Goal: Task Accomplishment & Management: Manage account settings

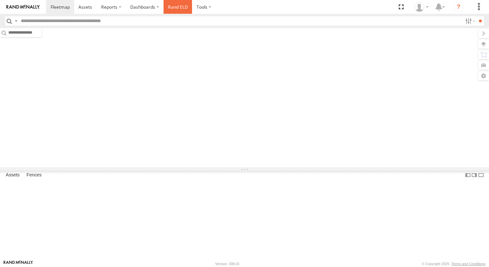
click at [173, 9] on link "Rand ELD" at bounding box center [178, 7] width 29 height 14
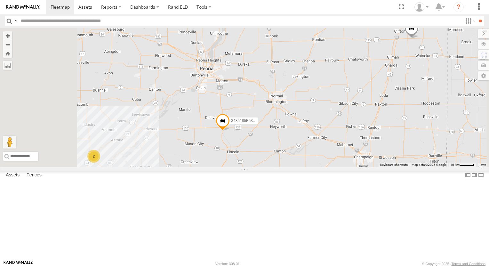
click at [0, 0] on link at bounding box center [0, 0] width 0 height 0
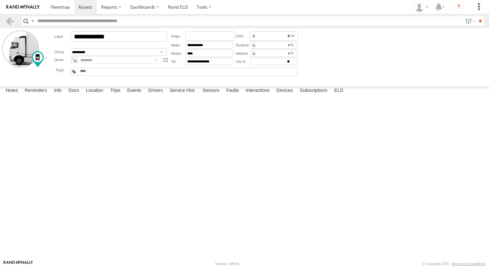
click at [91, 95] on label "Location" at bounding box center [95, 90] width 24 height 9
click at [117, 95] on label "Trips" at bounding box center [115, 90] width 17 height 9
click at [135, 95] on label "Events" at bounding box center [134, 90] width 20 height 9
click at [158, 95] on label "Drivers" at bounding box center [155, 90] width 21 height 9
click at [185, 95] on label "Service Hist." at bounding box center [182, 90] width 32 height 9
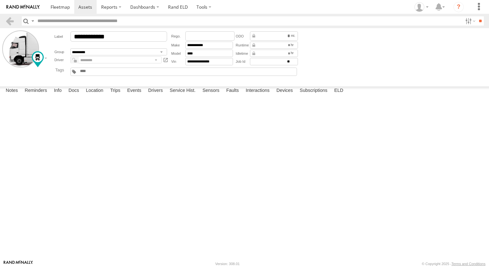
click at [218, 95] on label "Sensors" at bounding box center [210, 90] width 23 height 9
click at [242, 95] on label "Faults" at bounding box center [232, 90] width 19 height 9
click at [265, 95] on label "Interactions" at bounding box center [258, 90] width 30 height 9
click at [289, 95] on label "Devices" at bounding box center [284, 90] width 23 height 9
click at [312, 95] on label "Subscriptions" at bounding box center [314, 90] width 34 height 9
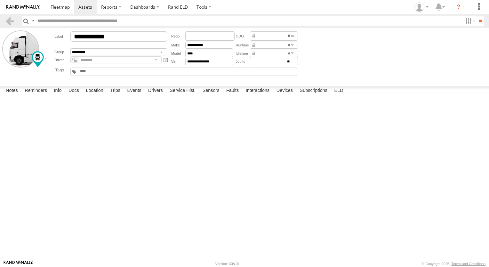
click at [341, 95] on label "ELD" at bounding box center [338, 90] width 15 height 9
type input "**********"
click at [316, 95] on label "Subscriptions" at bounding box center [314, 90] width 34 height 9
click at [330, 95] on label "Subscriptions" at bounding box center [314, 90] width 34 height 9
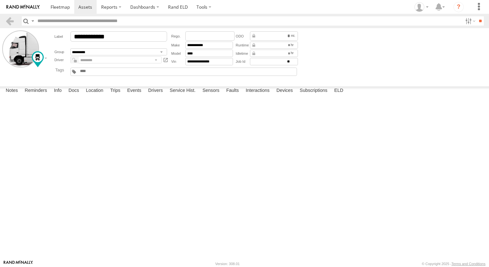
click at [338, 95] on label "ELD" at bounding box center [338, 90] width 15 height 9
click at [62, 9] on span at bounding box center [60, 7] width 19 height 6
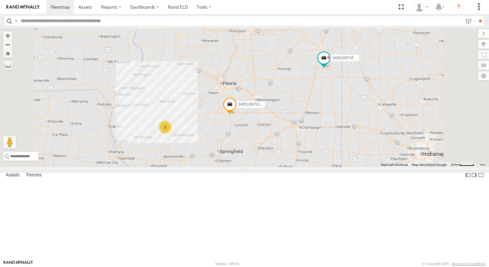
click at [330, 64] on span at bounding box center [324, 59] width 12 height 12
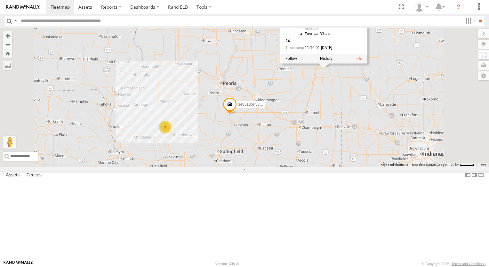
click at [330, 64] on span at bounding box center [324, 59] width 12 height 12
click at [331, 69] on span at bounding box center [324, 59] width 14 height 17
click at [330, 64] on span at bounding box center [324, 59] width 12 height 12
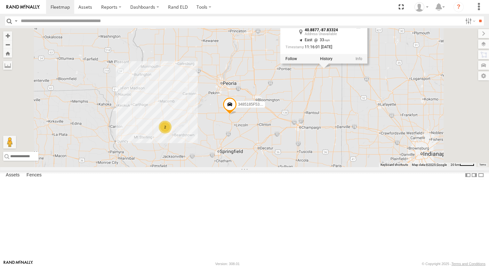
click at [359, 61] on label "3485185F4FAC" at bounding box center [343, 58] width 32 height 6
click at [0, 0] on div "3485185F4FAC" at bounding box center [0, 0] width 0 height 0
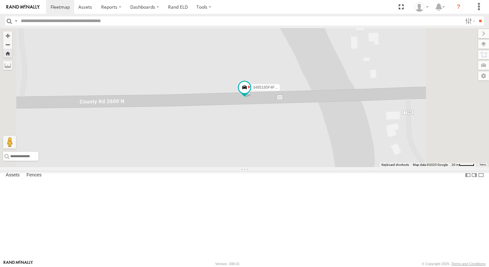
click at [0, 0] on div "Video" at bounding box center [0, 0] width 0 height 0
click at [0, 0] on span at bounding box center [0, 0] width 0 height 0
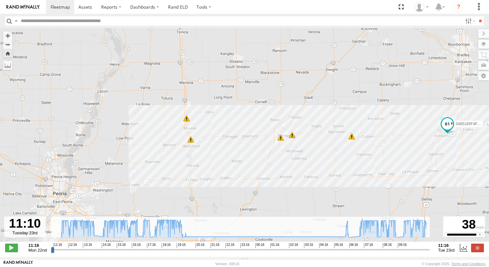
type input "**********"
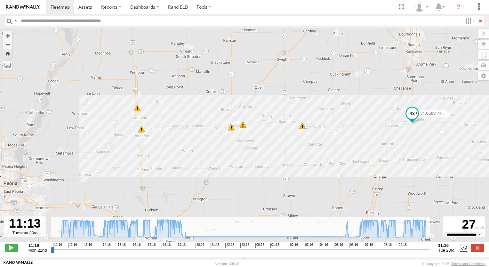
click at [303, 129] on div "6" at bounding box center [302, 126] width 6 height 6
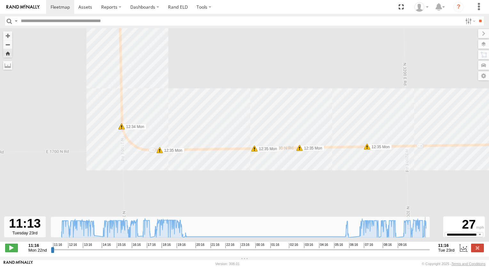
click at [369, 150] on span at bounding box center [367, 146] width 6 height 6
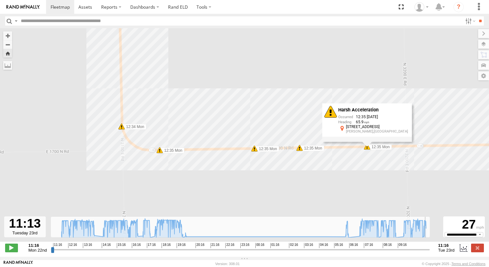
click at [299, 151] on span at bounding box center [299, 148] width 6 height 6
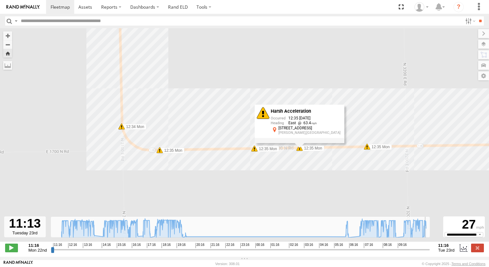
click at [255, 151] on span at bounding box center [254, 148] width 6 height 6
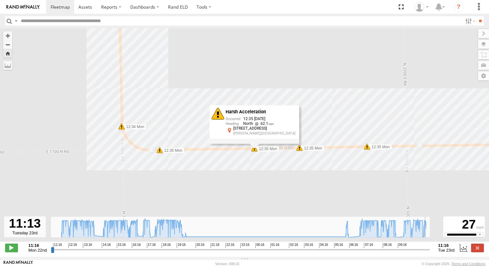
click at [160, 153] on span at bounding box center [160, 150] width 6 height 6
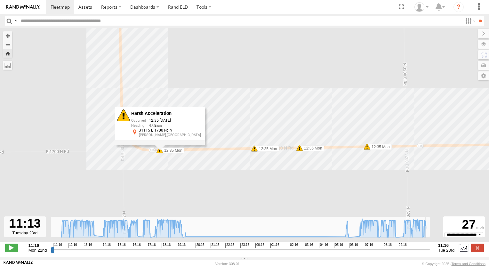
click at [122, 129] on span at bounding box center [121, 126] width 6 height 6
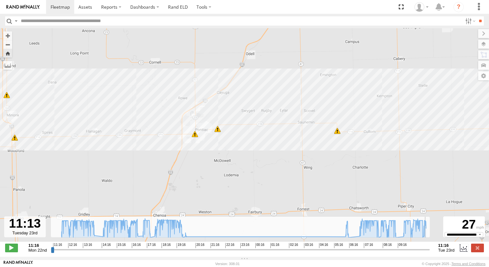
click at [222, 141] on div "3485185F4FAC 11:44 Mon 11:50 Mon 12:11 Mon 12:18 Mon 6" at bounding box center [244, 138] width 489 height 220
click at [220, 132] on span at bounding box center [219, 128] width 6 height 6
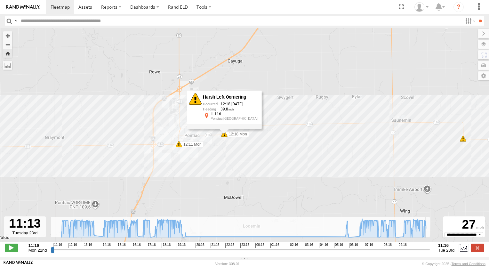
click at [177, 147] on span at bounding box center [179, 144] width 6 height 6
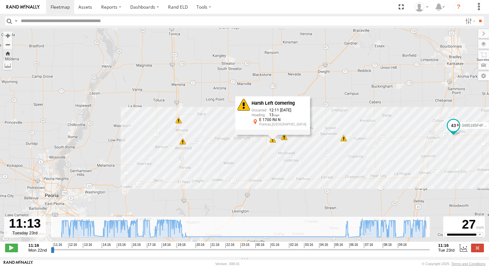
click at [183, 143] on span at bounding box center [183, 141] width 6 height 6
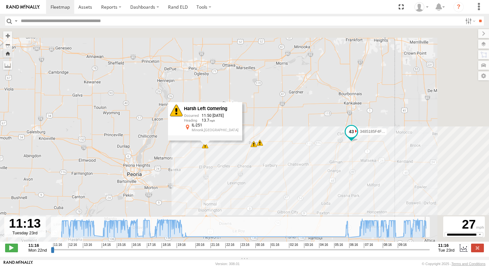
click at [210, 188] on div "3485185F4FAC 11:44 Mon 11:50 Mon 12:11 Mon 12:18 Mon Harsh Left Cornering 11:50…" at bounding box center [244, 138] width 489 height 220
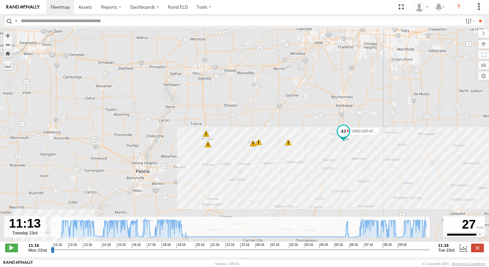
click at [205, 135] on span at bounding box center [206, 134] width 6 height 6
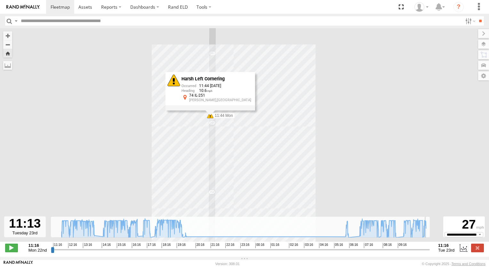
click at [488, 48] on label at bounding box center [483, 44] width 11 height 9
click at [372, 61] on div "3485185F4FAC 11:44 Mon 11:50 Mon 12:11 Mon 12:18 Mon Harsh Left Cornering 11:44…" at bounding box center [244, 138] width 489 height 220
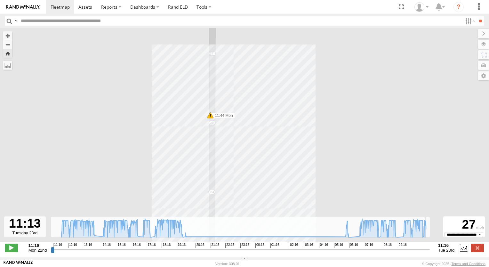
click at [478, 35] on label at bounding box center [483, 33] width 11 height 9
click at [485, 46] on label at bounding box center [483, 44] width 11 height 9
click at [0, 0] on span "Overlays" at bounding box center [0, 0] width 0 height 0
click at [0, 0] on span "Basemaps" at bounding box center [0, 0] width 0 height 0
click at [0, 0] on span "Terrain" at bounding box center [0, 0] width 0 height 0
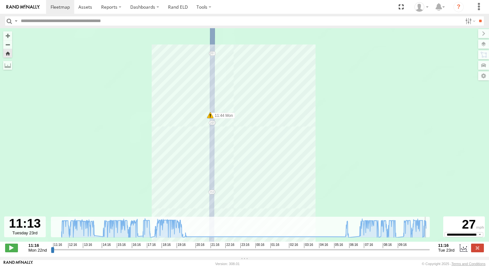
click at [0, 0] on span "Satellite + Roadmap" at bounding box center [0, 0] width 0 height 0
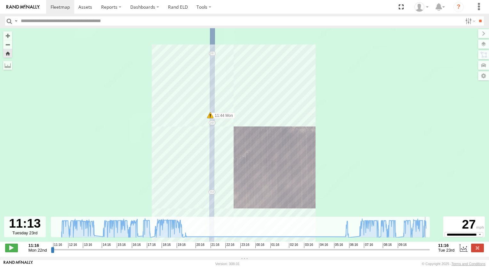
click at [0, 0] on span "Satellite" at bounding box center [0, 0] width 0 height 0
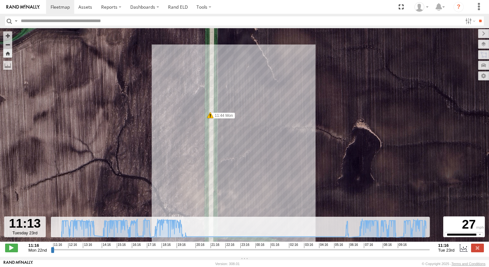
click at [0, 0] on span "Satellite" at bounding box center [0, 0] width 0 height 0
click at [478, 35] on label at bounding box center [483, 33] width 11 height 9
click at [488, 46] on label at bounding box center [483, 44] width 11 height 9
click at [0, 0] on span "Roadmap" at bounding box center [0, 0] width 0 height 0
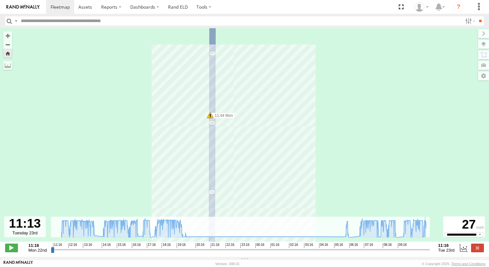
click at [333, 155] on div "3485185F4FAC 11:44 Mon 11:50 Mon 12:11 Mon 12:18 Mon" at bounding box center [244, 138] width 489 height 220
click at [478, 36] on label at bounding box center [483, 33] width 11 height 9
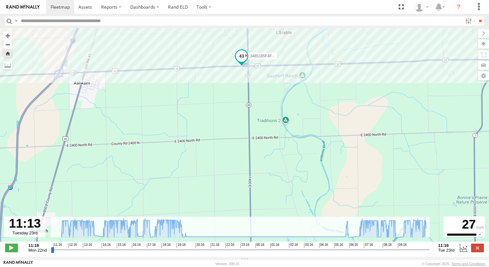
click at [247, 60] on span at bounding box center [242, 57] width 14 height 17
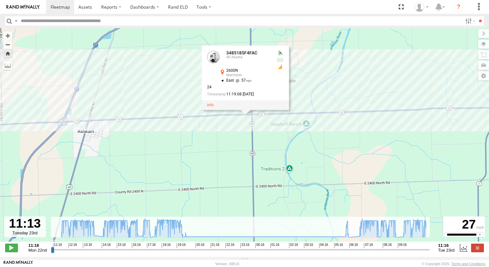
click at [215, 60] on div "3485185F4FAC 11:44 Mon 11:50 Mon 12:11 Mon 12:18 Mon 3485185F4FAC All Assets 26…" at bounding box center [244, 138] width 489 height 220
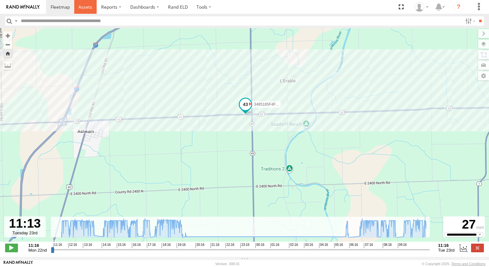
click at [92, 4] on link at bounding box center [85, 7] width 23 height 14
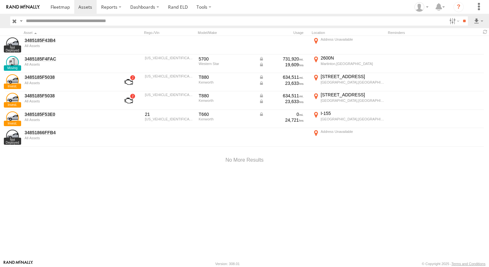
click at [40, 58] on link "3485185F4FAC" at bounding box center [69, 59] width 88 height 6
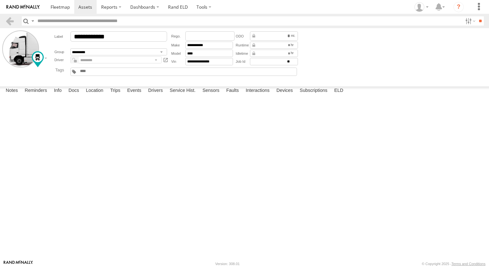
click at [215, 95] on label "Sensors" at bounding box center [210, 90] width 23 height 9
click at [231, 95] on label "Faults" at bounding box center [232, 90] width 19 height 9
click at [257, 95] on label "Interactions" at bounding box center [258, 90] width 30 height 9
click at [285, 95] on label "Devices" at bounding box center [284, 90] width 23 height 9
click at [313, 95] on label "Subscriptions" at bounding box center [314, 90] width 34 height 9
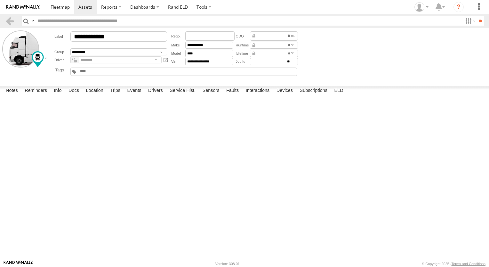
click at [338, 98] on div "Notes Details Reminders Info Docs Location Trips Events Drivers Service Hist. S…" at bounding box center [244, 92] width 489 height 12
click at [190, 95] on label "Service Hist." at bounding box center [182, 90] width 32 height 9
click at [152, 95] on label "Drivers" at bounding box center [155, 90] width 21 height 9
click at [127, 95] on label "Events" at bounding box center [134, 90] width 20 height 9
click at [104, 95] on label "Location" at bounding box center [95, 90] width 24 height 9
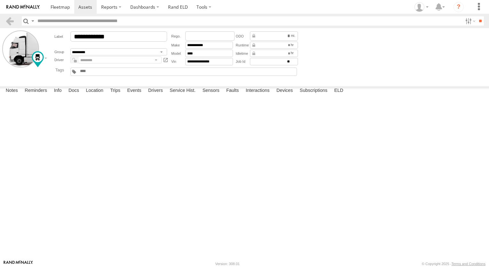
click at [0, 0] on div "To navigate the map with touch gestures double-tap and hold your finger on the …" at bounding box center [0, 0] width 0 height 0
click at [0, 0] on div "3485185F4FAC" at bounding box center [0, 0] width 0 height 0
click at [61, 95] on label "Info" at bounding box center [58, 90] width 14 height 9
click at [65, 10] on link at bounding box center [60, 7] width 28 height 14
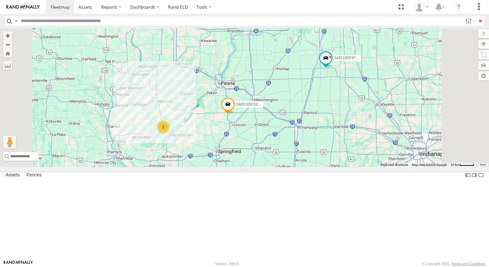
click at [0, 0] on div "3485185F4FAC All Assets 2600N Martinton 40.8893 -87.77219 Video" at bounding box center [0, 0] width 0 height 0
click at [0, 0] on div "All Assets" at bounding box center [0, 0] width 0 height 0
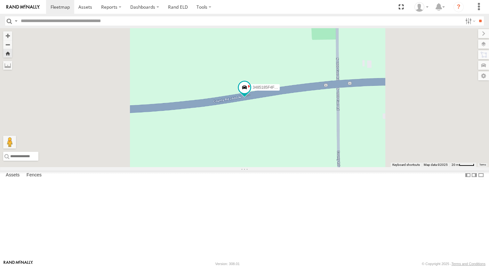
click at [252, 98] on span at bounding box center [245, 88] width 14 height 17
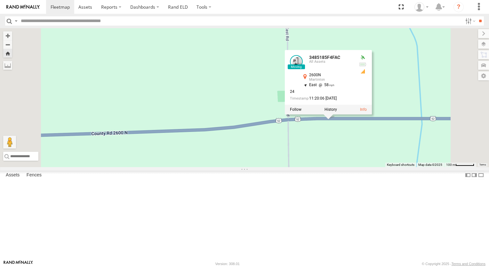
click at [364, 111] on span "3485185F4FAC" at bounding box center [350, 109] width 27 height 4
click at [446, 156] on div "3485185F4FAC 3485185F4FAC All Assets 2600N Martinton 40.88961 , -87.76699 East …" at bounding box center [244, 97] width 489 height 139
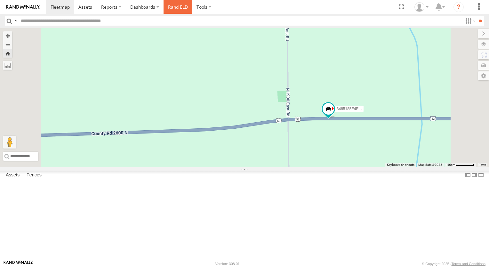
click at [180, 7] on link "Rand ELD" at bounding box center [178, 7] width 29 height 14
click at [0, 0] on link at bounding box center [0, 0] width 0 height 0
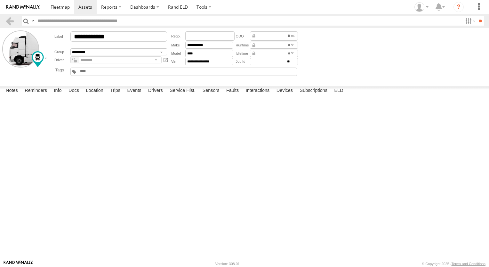
click at [0, 0] on div "Edit Avatar ×" at bounding box center [0, 0] width 0 height 0
click at [0, 0] on label "×" at bounding box center [0, 0] width 0 height 0
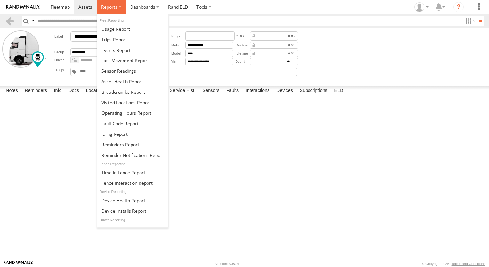
click at [106, 8] on span at bounding box center [109, 7] width 16 height 6
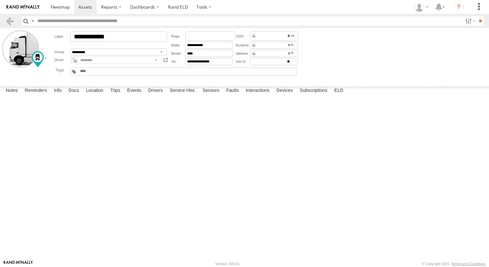
click at [0, 0] on span at bounding box center [0, 0] width 0 height 0
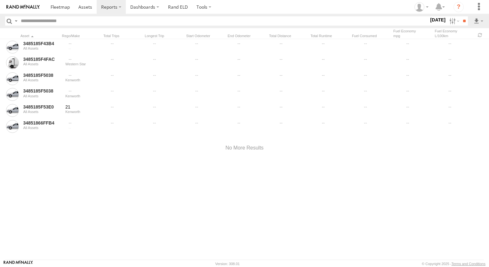
click at [45, 59] on link "3485185F4FAC" at bounding box center [42, 59] width 38 height 6
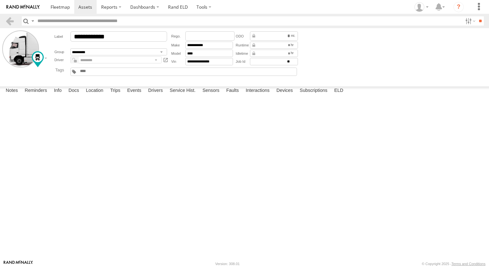
click at [188, 95] on label "Service Hist." at bounding box center [182, 90] width 32 height 9
click at [221, 95] on label "Sensors" at bounding box center [210, 90] width 23 height 9
click at [235, 95] on label "Faults" at bounding box center [232, 90] width 19 height 9
click at [254, 95] on label "Interactions" at bounding box center [258, 90] width 30 height 9
click at [285, 95] on label "Devices" at bounding box center [284, 90] width 23 height 9
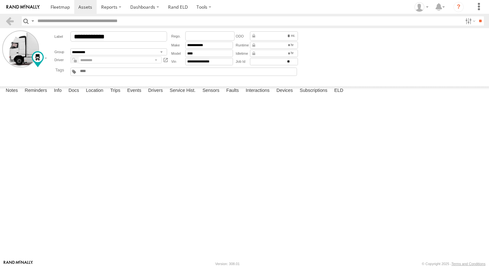
click at [310, 95] on label "Subscriptions" at bounding box center [314, 90] width 34 height 9
click at [284, 95] on label "Devices" at bounding box center [284, 90] width 23 height 9
click at [62, 5] on span at bounding box center [60, 7] width 19 height 6
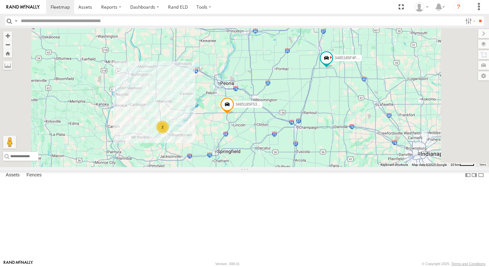
click at [0, 0] on div "All Assets" at bounding box center [0, 0] width 0 height 0
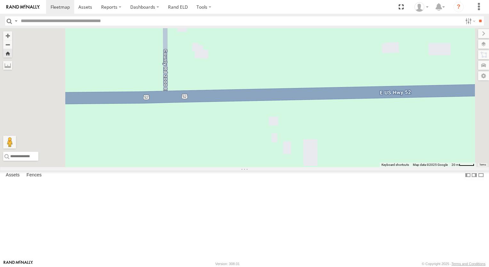
click at [0, 0] on div "3485185F4FAC All Assets" at bounding box center [0, 0] width 0 height 0
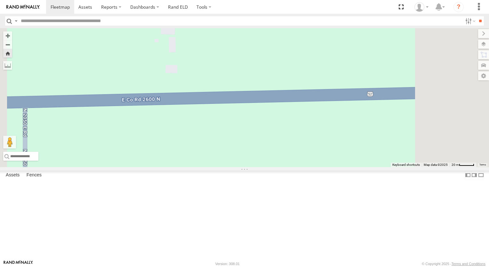
click at [88, 7] on span at bounding box center [85, 7] width 14 height 6
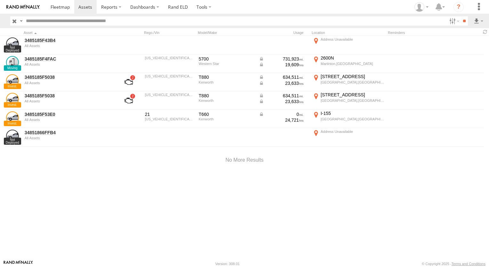
click at [47, 59] on link "3485185F4FAC" at bounding box center [69, 59] width 88 height 6
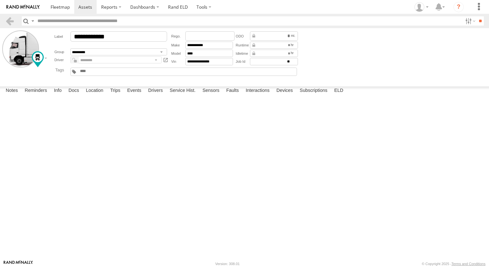
click at [63, 95] on label "Info" at bounding box center [58, 90] width 14 height 9
click at [76, 95] on label "Docs" at bounding box center [73, 90] width 17 height 9
click at [61, 95] on label "Info" at bounding box center [58, 90] width 14 height 9
click at [117, 95] on label "Trips" at bounding box center [115, 90] width 17 height 9
click at [136, 95] on label "Events" at bounding box center [134, 90] width 20 height 9
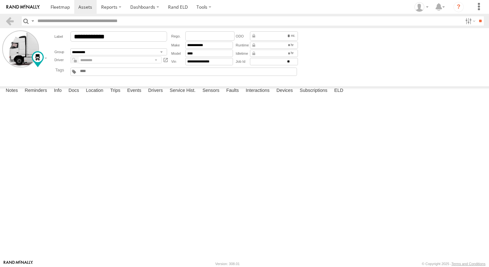
click at [159, 95] on label "Drivers" at bounding box center [155, 90] width 21 height 9
click at [186, 95] on label "Service Hist." at bounding box center [182, 90] width 32 height 9
click at [228, 95] on label "Faults" at bounding box center [232, 90] width 19 height 9
click at [278, 95] on label "Devices" at bounding box center [284, 90] width 23 height 9
click at [263, 95] on label "Interactions" at bounding box center [258, 90] width 30 height 9
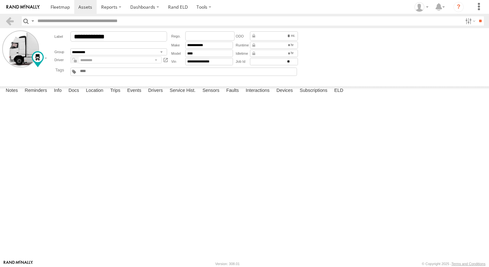
click at [287, 95] on label "Devices" at bounding box center [284, 90] width 23 height 9
click at [307, 95] on label "Subscriptions" at bounding box center [314, 90] width 34 height 9
click at [340, 95] on label "ELD" at bounding box center [338, 90] width 15 height 9
type input "**********"
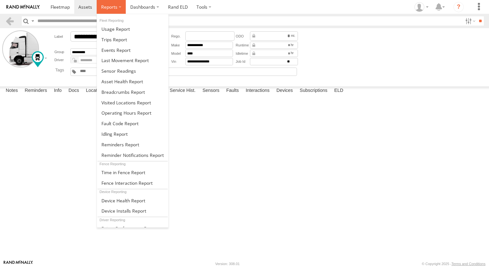
click at [118, 5] on label at bounding box center [111, 7] width 29 height 14
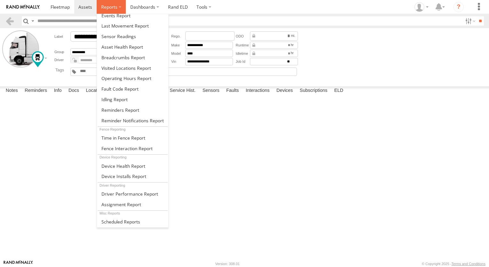
scroll to position [58, 0]
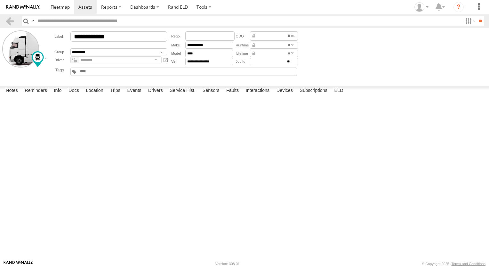
click at [0, 0] on span at bounding box center [0, 0] width 0 height 0
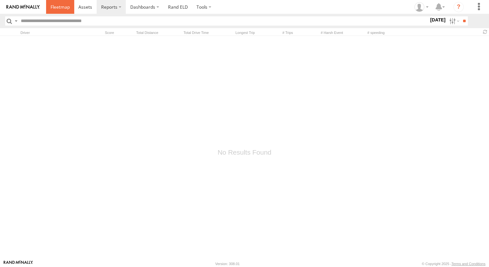
click at [60, 13] on link at bounding box center [60, 7] width 28 height 14
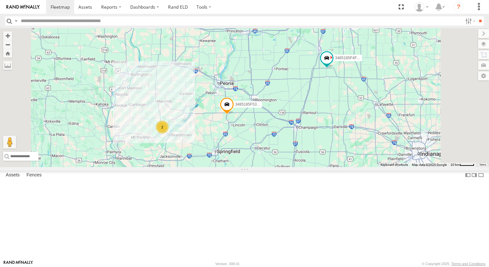
click at [333, 64] on span at bounding box center [327, 58] width 12 height 12
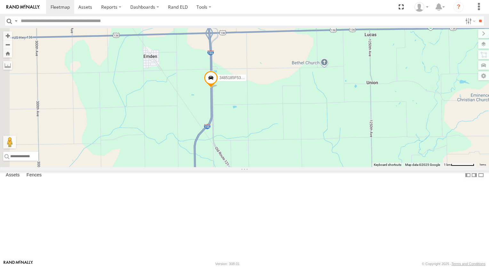
click at [218, 88] on span at bounding box center [211, 79] width 14 height 17
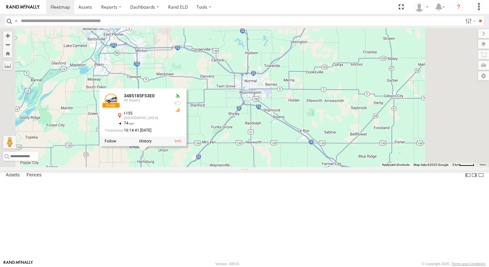
click at [0, 0] on div "3485185F4FAC" at bounding box center [0, 0] width 0 height 0
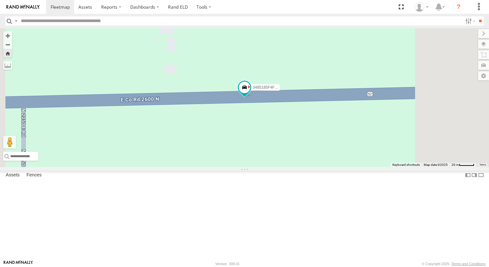
click at [0, 0] on div "3485185F4FAC All Assets" at bounding box center [0, 0] width 0 height 0
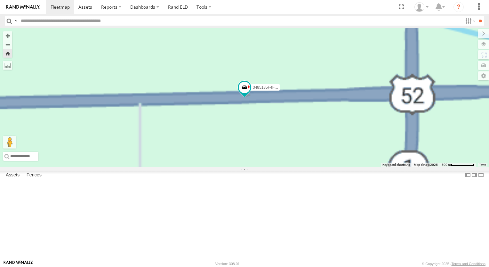
click at [79, 9] on span at bounding box center [85, 7] width 14 height 6
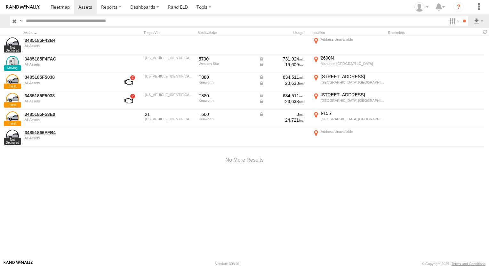
click at [42, 59] on link "3485185F4FAC" at bounding box center [69, 59] width 88 height 6
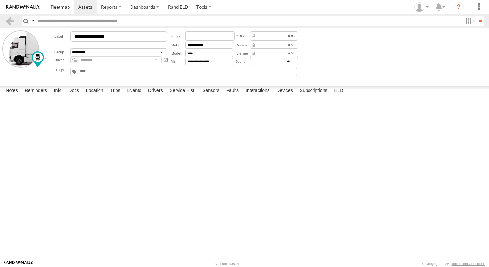
click at [58, 95] on label "Info" at bounding box center [58, 90] width 14 height 9
click at [0, 0] on input "text" at bounding box center [0, 0] width 0 height 0
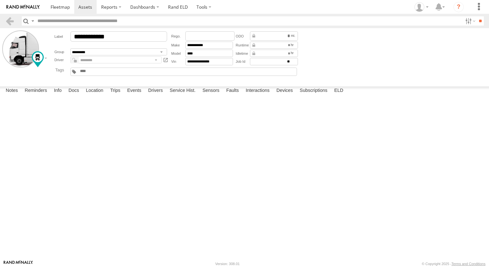
click at [0, 0] on input "text" at bounding box center [0, 0] width 0 height 0
click at [78, 95] on label "Docs" at bounding box center [73, 90] width 17 height 9
click at [101, 95] on label "Location" at bounding box center [95, 90] width 24 height 9
click at [134, 95] on label "Events" at bounding box center [134, 90] width 20 height 9
click at [158, 95] on label "Drivers" at bounding box center [155, 90] width 21 height 9
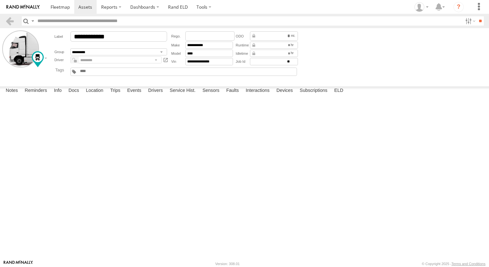
click at [25, 7] on img at bounding box center [22, 7] width 33 height 4
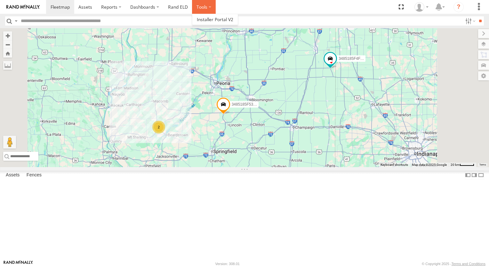
click at [203, 5] on label at bounding box center [204, 7] width 24 height 14
click at [0, 0] on link at bounding box center [0, 0] width 0 height 0
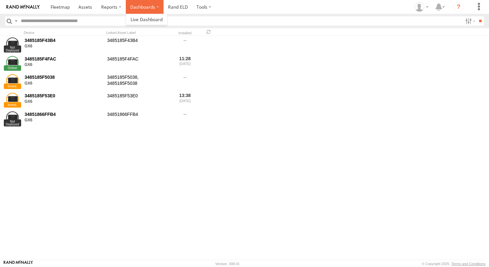
click at [141, 9] on label "Dashboards" at bounding box center [145, 7] width 38 height 14
click at [0, 0] on span at bounding box center [0, 0] width 0 height 0
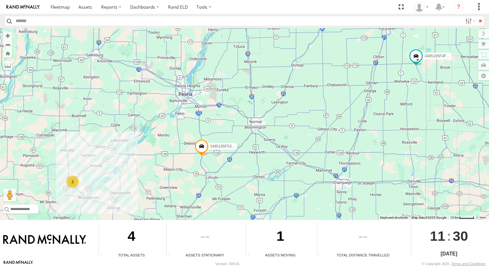
click at [125, 237] on div "4" at bounding box center [131, 237] width 65 height 30
click at [246, 235] on div "1" at bounding box center [280, 237] width 69 height 30
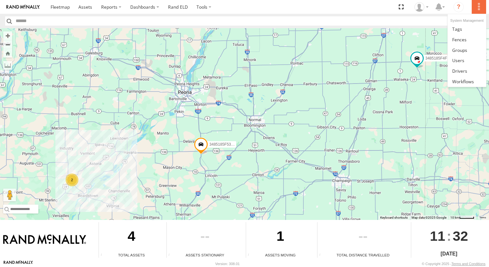
click at [476, 6] on label at bounding box center [479, 7] width 14 height 14
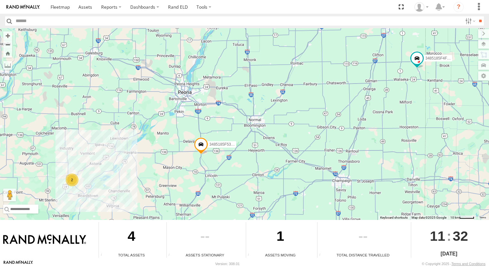
click at [0, 0] on link at bounding box center [0, 0] width 0 height 0
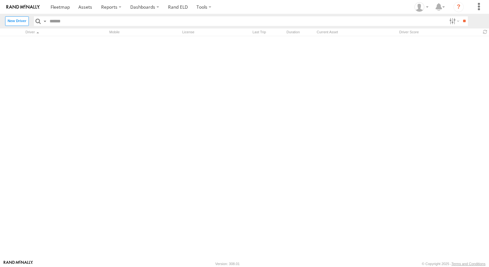
click at [18, 30] on div "Driver Mobile License Last Trip Duration Current Asset Driver Score" at bounding box center [244, 31] width 489 height 7
click at [17, 21] on label "New Driver" at bounding box center [17, 20] width 24 height 9
click at [0, 0] on input "text" at bounding box center [0, 0] width 0 height 0
type input "******"
type input "********"
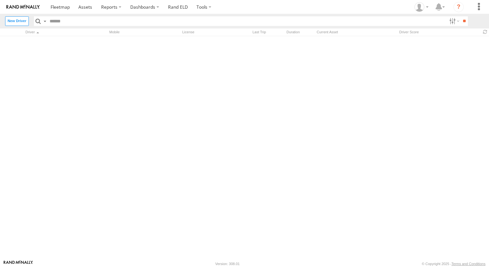
type input "**********"
type input "****"
click at [0, 0] on label "SMS" at bounding box center [0, 0] width 0 height 0
click at [0, 0] on input "tel" at bounding box center [0, 0] width 0 height 0
type input "**********"
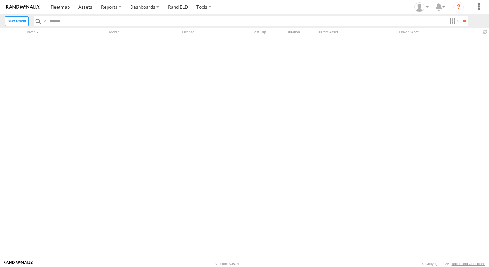
click at [0, 0] on div "**********" at bounding box center [0, 0] width 0 height 0
click at [0, 0] on button "Create" at bounding box center [0, 0] width 0 height 0
type input "*"
type input "**********"
type input "********"
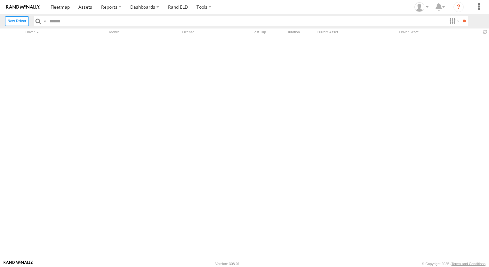
click at [0, 0] on button "Create" at bounding box center [0, 0] width 0 height 0
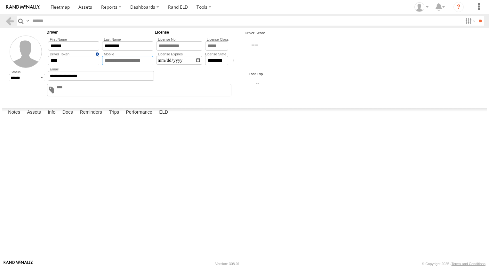
click at [137, 62] on input "tel" at bounding box center [127, 60] width 51 height 9
type input "**********"
click at [0, 0] on textarea at bounding box center [0, 0] width 0 height 0
click at [0, 0] on button "Save" at bounding box center [0, 0] width 0 height 0
click at [0, 0] on div at bounding box center [0, 0] width 0 height 0
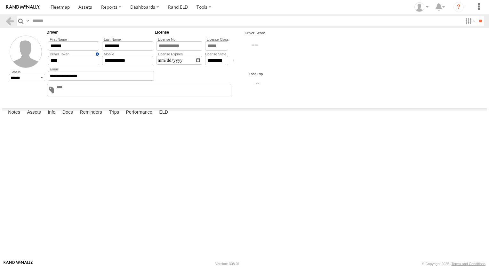
click at [51, 117] on label "Info" at bounding box center [52, 112] width 14 height 9
click at [69, 117] on label "Docs" at bounding box center [67, 112] width 17 height 9
click at [91, 117] on label "Reminders" at bounding box center [91, 112] width 29 height 9
click at [117, 117] on label "Trips" at bounding box center [114, 112] width 17 height 9
click at [137, 117] on label "Performance" at bounding box center [139, 112] width 33 height 9
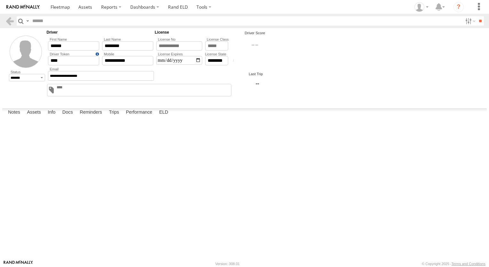
click at [161, 117] on label "ELD" at bounding box center [163, 112] width 15 height 9
type input "******"
type input "********"
select select
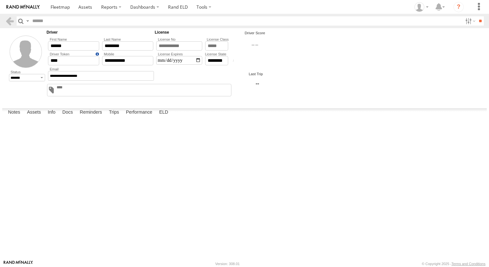
click at [0, 0] on input "**********" at bounding box center [0, 0] width 0 height 0
type input "*"
type input "**********"
click at [0, 0] on div "**********" at bounding box center [0, 0] width 0 height 0
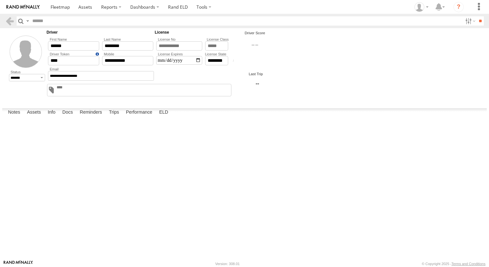
click at [0, 0] on button "Create" at bounding box center [0, 0] width 0 height 0
click at [0, 0] on select "** ** ** ** ** ** ** ** ** ** ** ** ** ** ** ** ** ** ** ** ** ** ** ** ** ** *…" at bounding box center [0, 0] width 0 height 0
select select "**"
click at [0, 0] on select "** ** ** ** ** ** ** ** ** ** ** ** ** ** ** ** ** ** ** ** ** ** ** ** ** ** *…" at bounding box center [0, 0] width 0 height 0
click at [0, 0] on button "Create" at bounding box center [0, 0] width 0 height 0
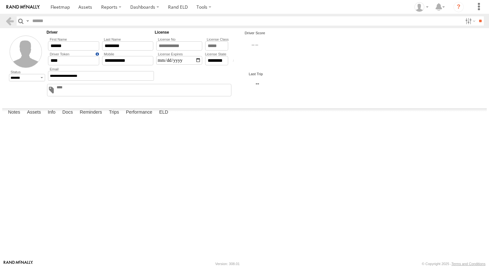
type input "*"
type input "*******"
click at [0, 0] on button "Create" at bounding box center [0, 0] width 0 height 0
click at [0, 0] on select "**********" at bounding box center [0, 0] width 0 height 0
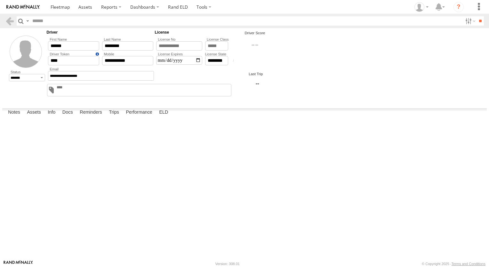
select select "**********"
click at [0, 0] on select "**********" at bounding box center [0, 0] width 0 height 0
click at [0, 0] on button "Search" at bounding box center [0, 0] width 0 height 0
click at [0, 0] on input "text" at bounding box center [0, 0] width 0 height 0
type input "*"
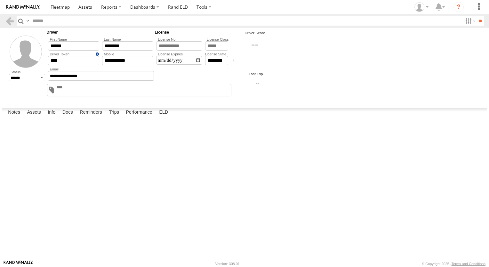
type input "*********"
click at [0, 0] on button "Search" at bounding box center [0, 0] width 0 height 0
click at [0, 0] on select "**********" at bounding box center [0, 0] width 0 height 0
select select "**********"
click at [0, 0] on select "**********" at bounding box center [0, 0] width 0 height 0
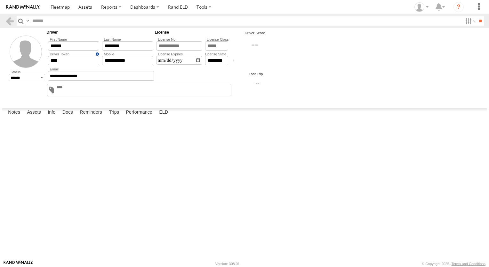
click at [0, 0] on input "*********" at bounding box center [0, 0] width 0 height 0
type input "*"
type input "****"
click at [0, 0] on button "No matching Driver found" at bounding box center [0, 0] width 0 height 0
click at [0, 0] on select "**********" at bounding box center [0, 0] width 0 height 0
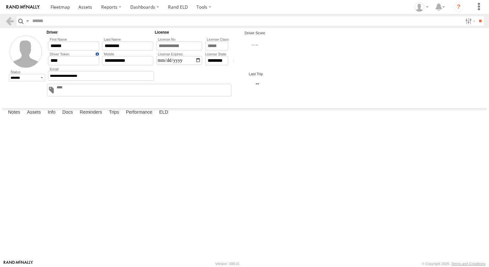
select select "**********"
click at [0, 0] on select "**********" at bounding box center [0, 0] width 0 height 0
click at [0, 0] on input "****" at bounding box center [0, 0] width 0 height 0
type input "*"
type input "**********"
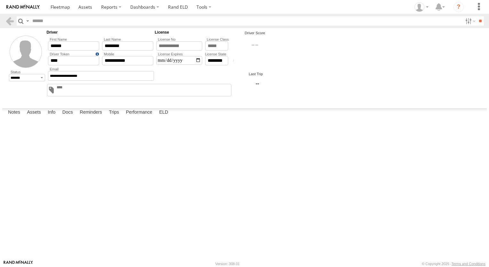
click at [0, 0] on button "No matching Driver found" at bounding box center [0, 0] width 0 height 0
click at [0, 0] on label "Close" at bounding box center [0, 0] width 0 height 0
click at [138, 117] on label "Performance" at bounding box center [139, 112] width 33 height 9
click at [119, 117] on label "Trips" at bounding box center [114, 112] width 17 height 9
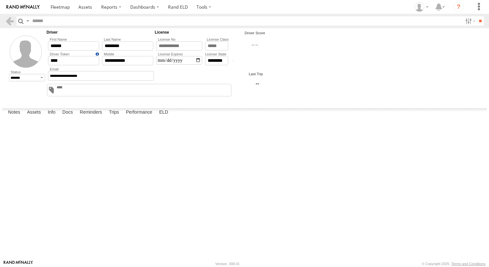
click at [93, 117] on label "Reminders" at bounding box center [91, 112] width 29 height 9
click at [70, 117] on label "Docs" at bounding box center [67, 112] width 17 height 9
click at [19, 117] on label "Notes" at bounding box center [14, 112] width 19 height 9
click at [0, 0] on textarea at bounding box center [0, 0] width 0 height 0
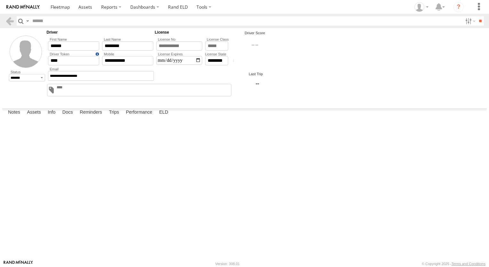
click at [67, 117] on label "Docs" at bounding box center [67, 112] width 17 height 9
click at [476, 10] on label at bounding box center [479, 7] width 14 height 14
click at [0, 0] on span at bounding box center [0, 0] width 0 height 0
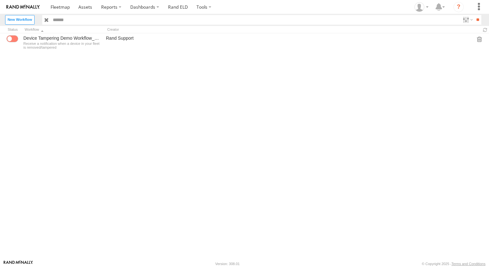
click at [441, 86] on div "Device Tampering Demo Workflow_clone Receive a notification when a device in yo…" at bounding box center [244, 146] width 489 height 227
click at [25, 20] on label "New Workflow" at bounding box center [19, 19] width 29 height 9
click at [0, 0] on label "Close" at bounding box center [0, 0] width 0 height 0
click at [441, 7] on icon at bounding box center [439, 7] width 12 height 8
click at [441, 14] on ul at bounding box center [401, 23] width 92 height 19
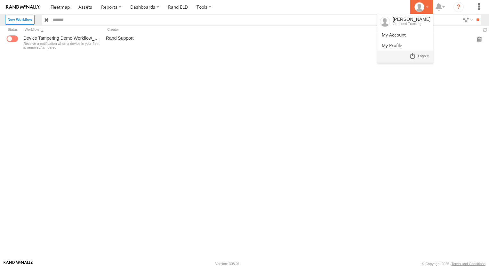
click at [426, 9] on div at bounding box center [421, 7] width 19 height 10
click at [422, 14] on li "[PERSON_NAME] Grenlund Trucking" at bounding box center [405, 21] width 56 height 15
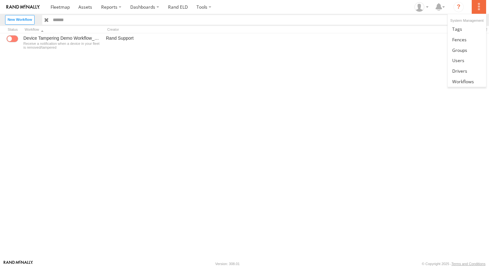
click at [483, 10] on label at bounding box center [479, 7] width 14 height 14
click at [0, 0] on link at bounding box center [0, 0] width 0 height 0
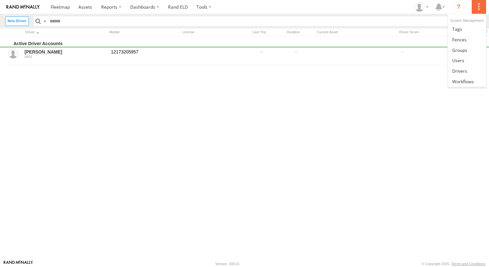
click at [475, 10] on label at bounding box center [479, 7] width 14 height 14
click at [0, 0] on link at bounding box center [0, 0] width 0 height 0
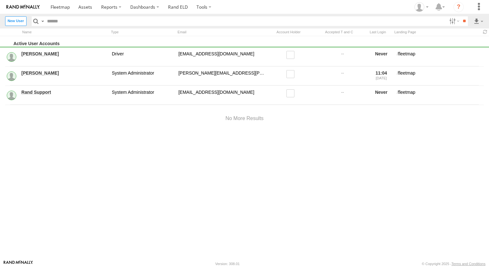
click at [303, 148] on div "Active User Accounts [PERSON_NAME] Driver [EMAIL_ADDRESS][DOMAIN_NAME] fleetmap…" at bounding box center [244, 148] width 489 height 224
click at [43, 55] on link "[PERSON_NAME]" at bounding box center [64, 54] width 86 height 6
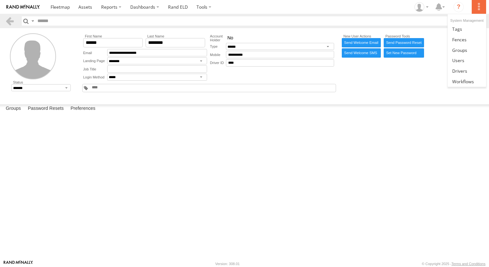
click at [481, 6] on label at bounding box center [479, 7] width 14 height 14
click at [483, 8] on label at bounding box center [479, 7] width 14 height 14
click at [66, 5] on span at bounding box center [60, 7] width 19 height 6
